Goal: Task Accomplishment & Management: Manage account settings

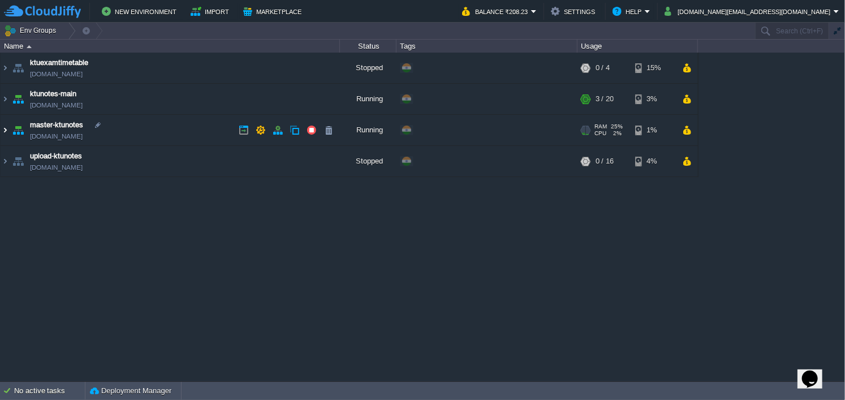
click at [3, 135] on img at bounding box center [5, 130] width 9 height 31
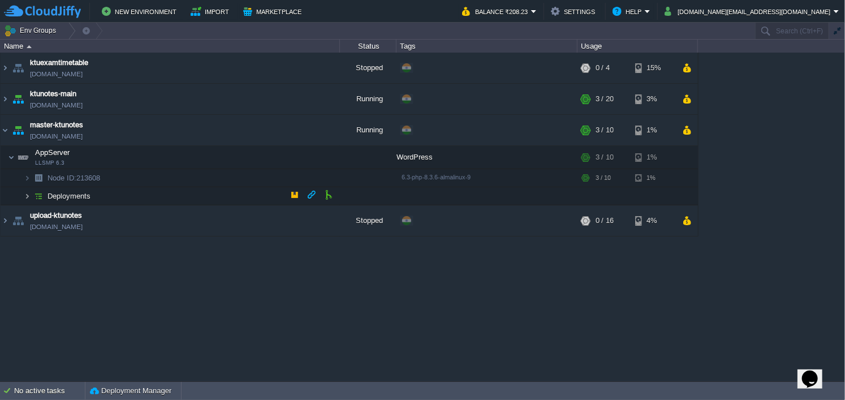
click at [27, 195] on img at bounding box center [27, 196] width 7 height 18
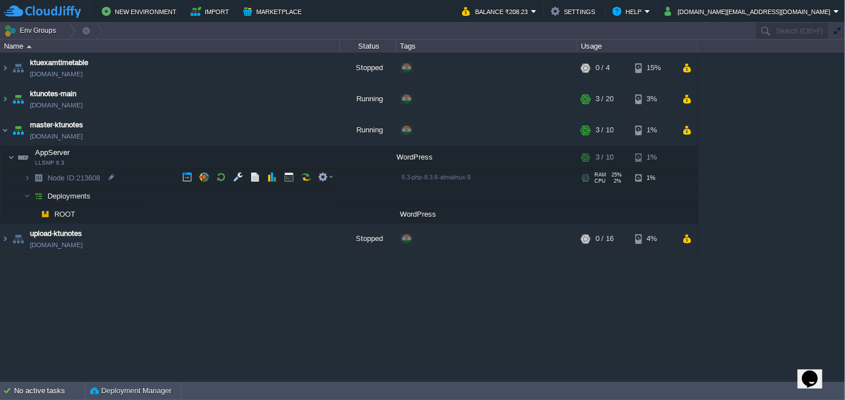
click at [31, 176] on img at bounding box center [39, 178] width 16 height 18
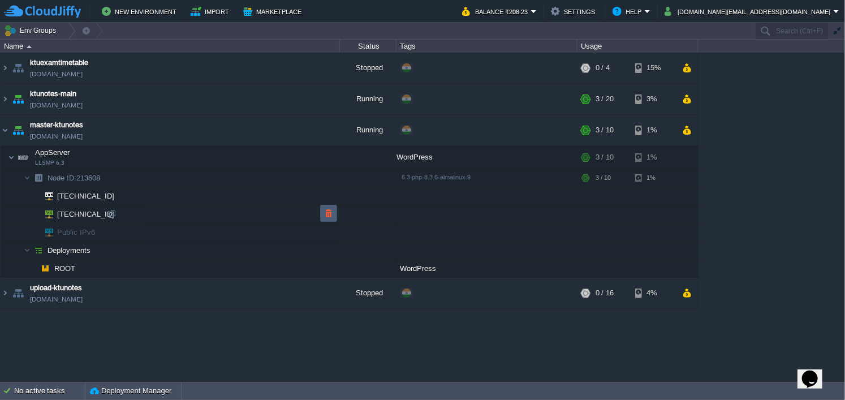
click at [329, 216] on button "button" at bounding box center [329, 213] width 10 height 10
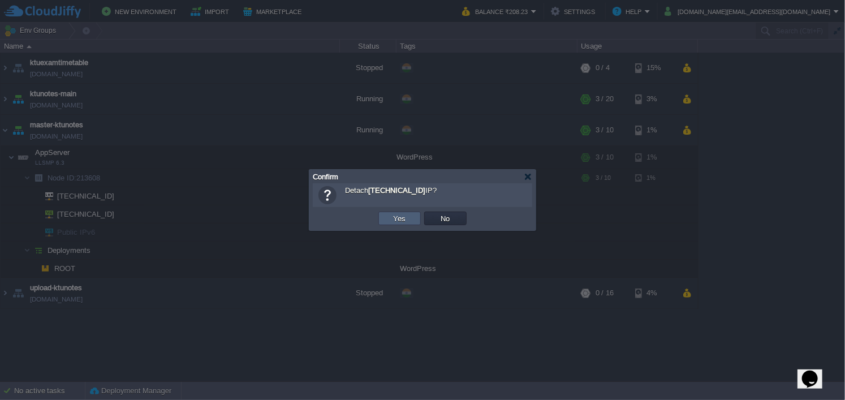
click at [410, 219] on td "Yes" at bounding box center [399, 219] width 42 height 14
